Goal: Transaction & Acquisition: Subscribe to service/newsletter

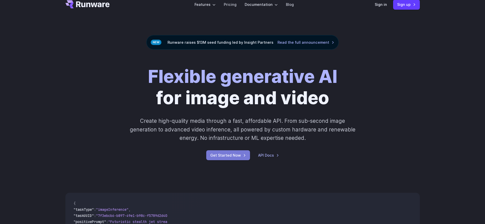
click at [225, 158] on link "Get Started Now" at bounding box center [228, 155] width 44 height 10
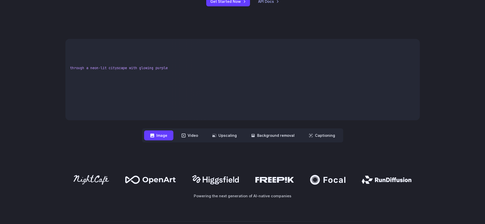
scroll to position [0, 139]
click at [181, 133] on button "Video" at bounding box center [189, 136] width 29 height 10
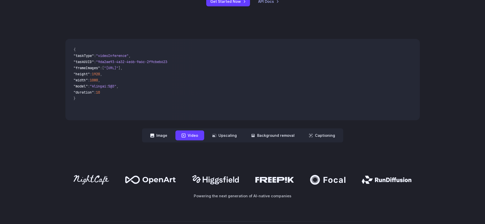
drag, startPoint x: 111, startPoint y: 119, endPoint x: 131, endPoint y: 117, distance: 20.5
click at [131, 117] on div "{ "taskType" : "videoInference" , "taskUUID" : "9da2ae93-4a32-4e6b-9a6c-2f9cbeb…" at bounding box center [118, 79] width 106 height 81
click at [216, 135] on icon at bounding box center [214, 136] width 4 height 4
click at [220, 134] on button "Upscaling" at bounding box center [224, 136] width 37 height 10
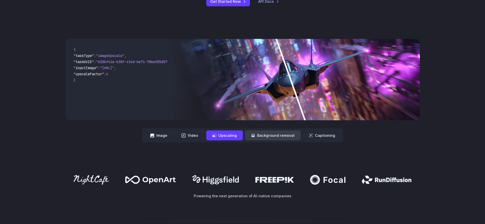
click at [265, 139] on button "Background removal" at bounding box center [273, 136] width 56 height 10
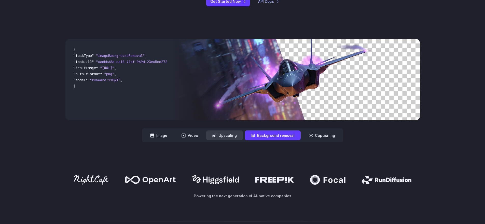
click at [226, 137] on button "Upscaling" at bounding box center [224, 136] width 37 height 10
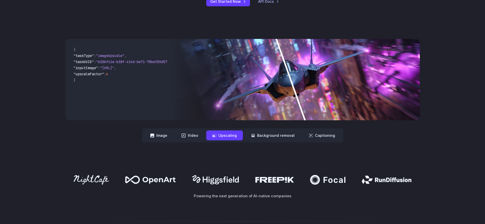
click at [277, 142] on nav "**********" at bounding box center [242, 136] width 201 height 14
click at [264, 138] on button "Background removal" at bounding box center [273, 136] width 56 height 10
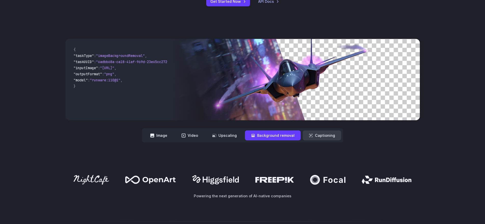
click at [318, 136] on button "Captioning" at bounding box center [322, 136] width 38 height 10
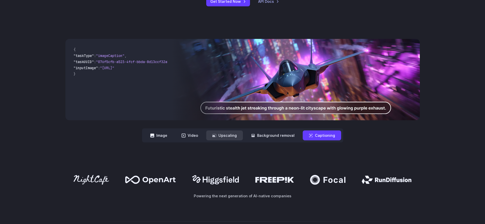
click at [228, 133] on button "Upscaling" at bounding box center [224, 136] width 37 height 10
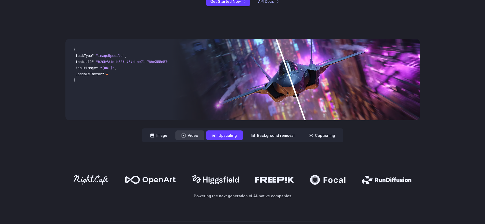
click at [179, 131] on button "Video" at bounding box center [189, 136] width 29 height 10
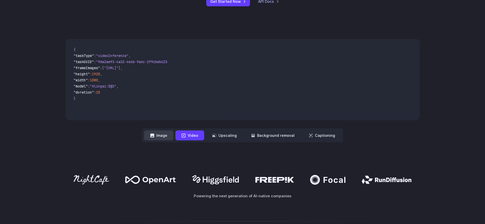
click at [161, 133] on button "Image" at bounding box center [158, 136] width 29 height 10
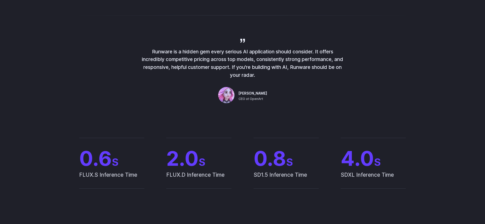
scroll to position [459, 0]
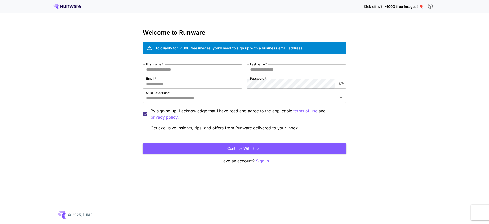
click at [194, 67] on input "First name   *" at bounding box center [193, 69] width 100 height 10
click at [173, 101] on input "Quick question   *" at bounding box center [240, 97] width 192 height 7
click at [100, 94] on div "Kick off with ~1000 free images! 🎈 Welcome to Runware To qualify for ~1000 free…" at bounding box center [244, 112] width 489 height 224
click at [70, 6] on icon at bounding box center [66, 6] width 27 height 5
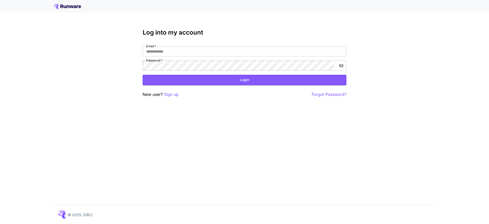
click at [67, 8] on icon at bounding box center [68, 6] width 3 height 3
